Goal: Transaction & Acquisition: Book appointment/travel/reservation

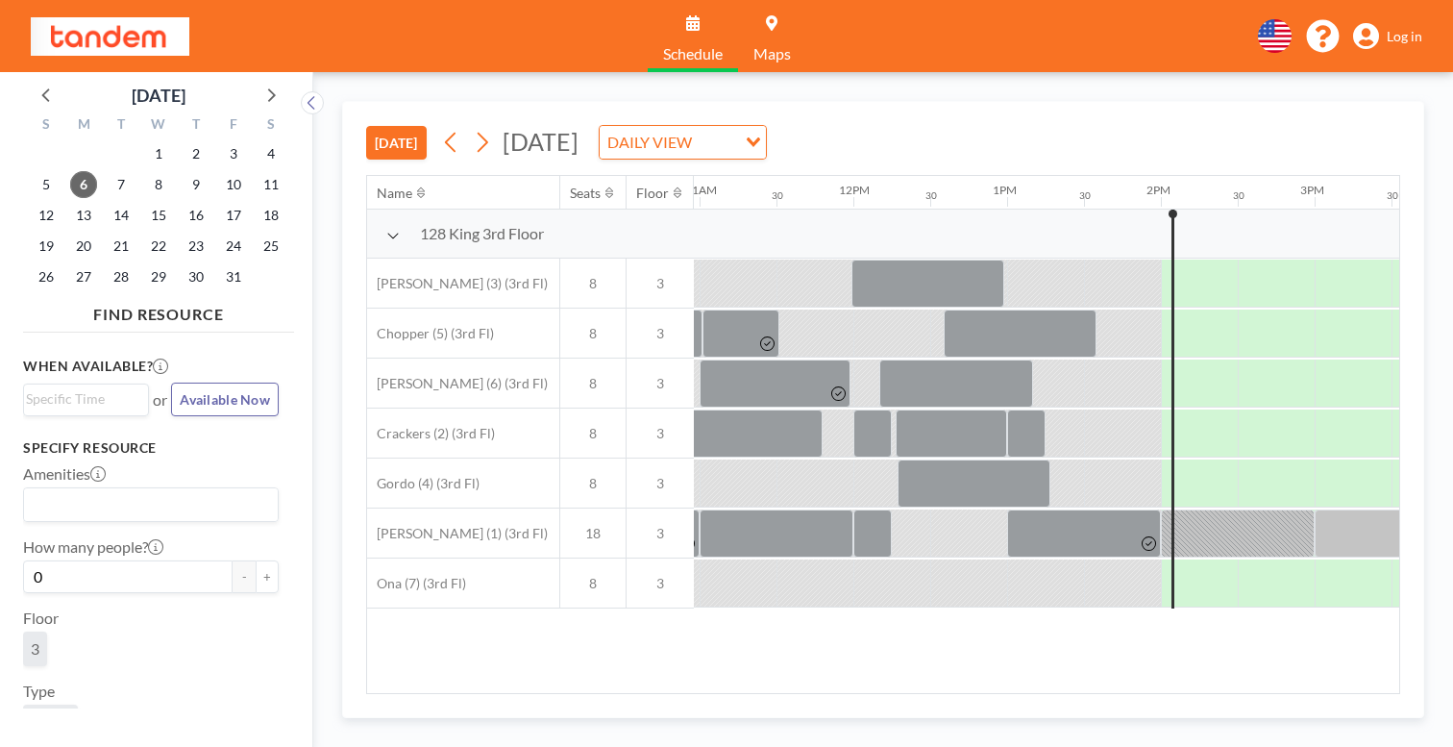
scroll to position [0, 1686]
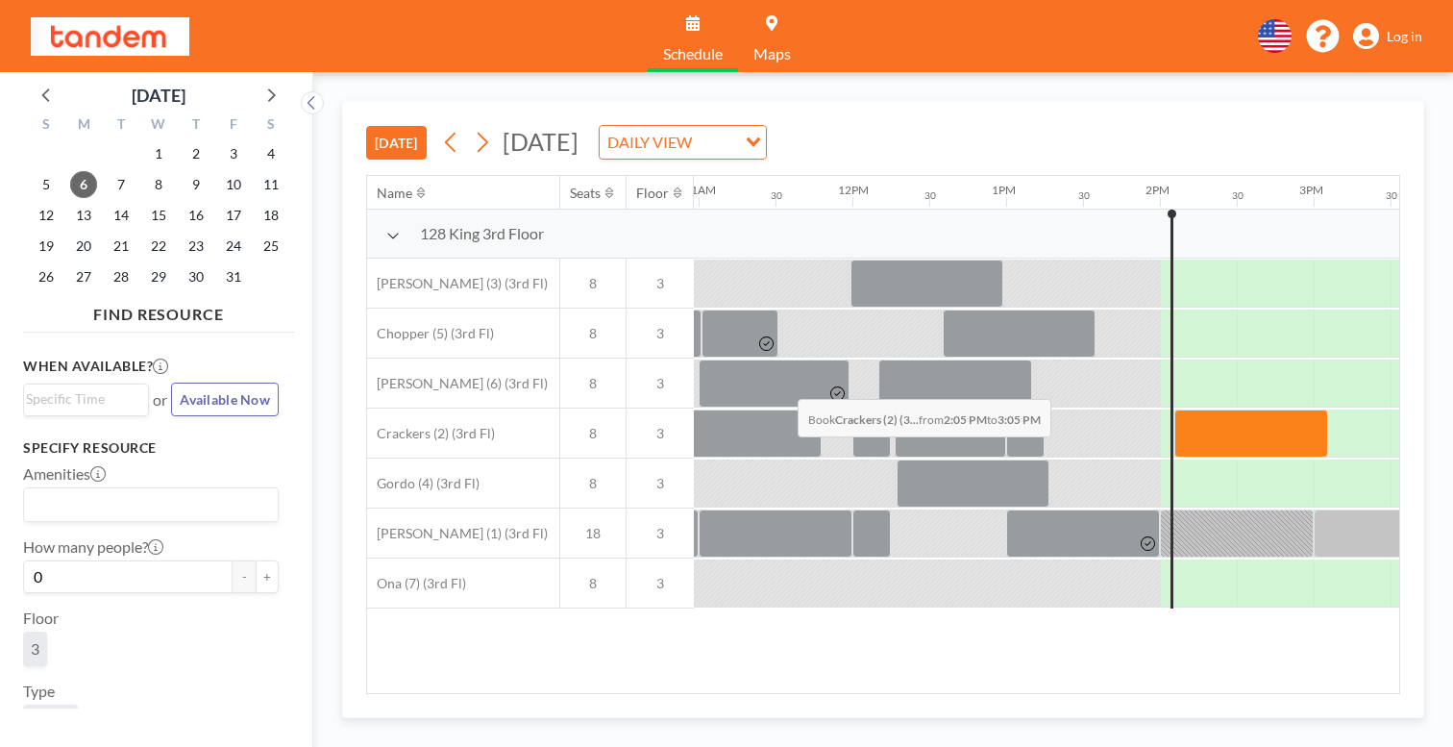
drag, startPoint x: 676, startPoint y: 374, endPoint x: 792, endPoint y: 354, distance: 117.1
click at [792, 408] on div at bounding box center [852, 433] width 3690 height 50
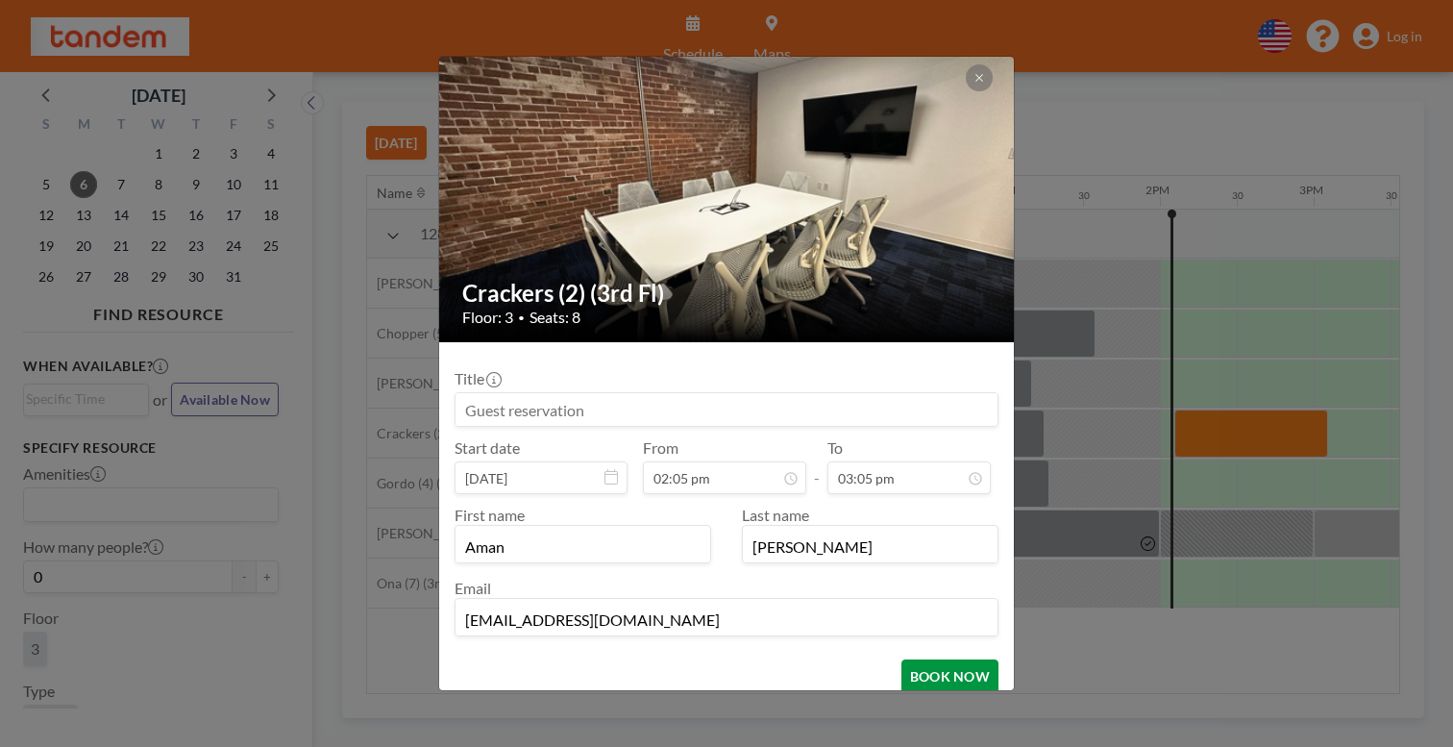
click at [901, 659] on button "BOOK NOW" at bounding box center [949, 676] width 97 height 34
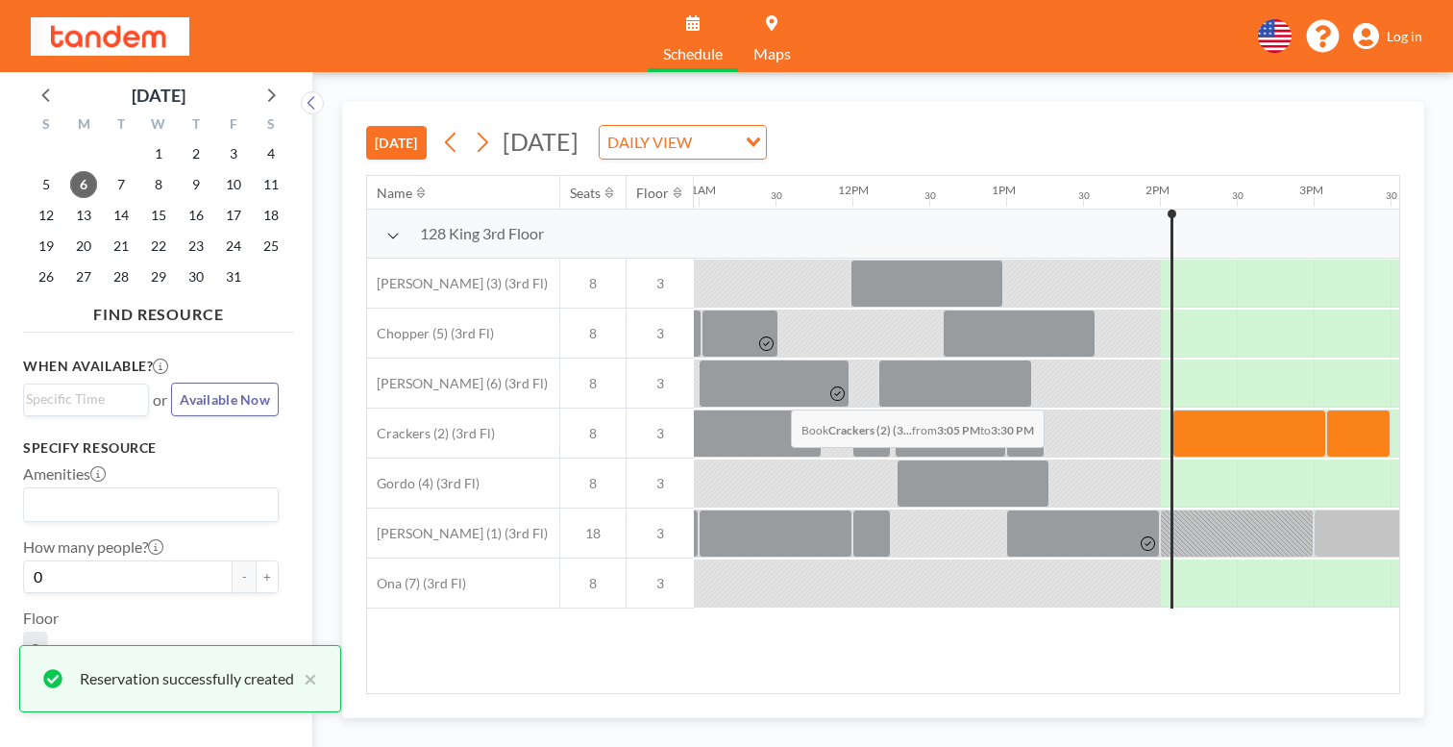
drag, startPoint x: 785, startPoint y: 364, endPoint x: 871, endPoint y: 364, distance: 85.5
click at [1326, 409] on div at bounding box center [1358, 433] width 64 height 48
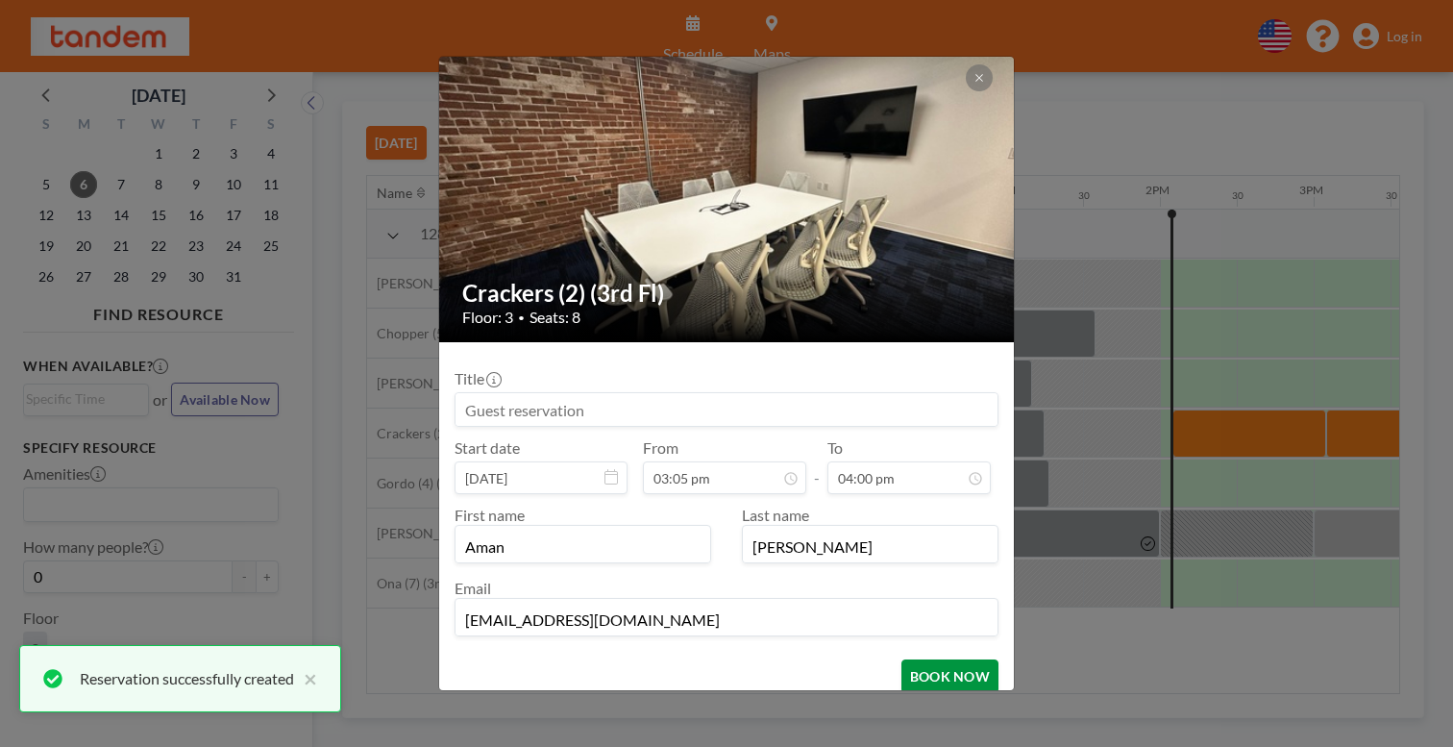
scroll to position [982, 0]
click at [901, 659] on button "BOOK NOW" at bounding box center [949, 676] width 97 height 34
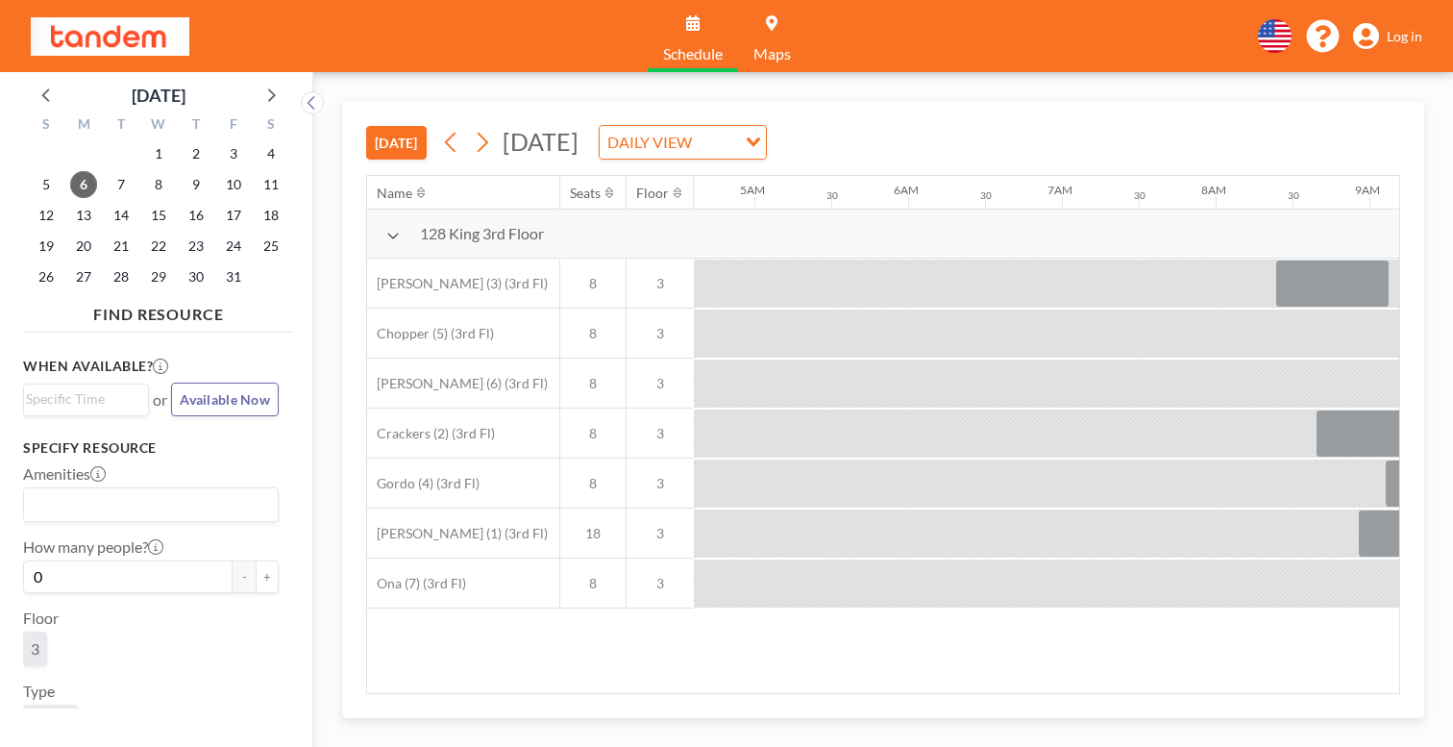
scroll to position [0, 1115]
